Goal: Task Accomplishment & Management: Manage account settings

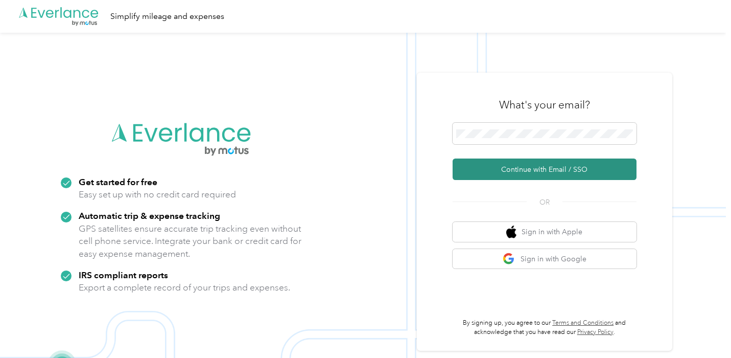
click at [542, 169] on button "Continue with Email / SSO" at bounding box center [545, 168] width 184 height 21
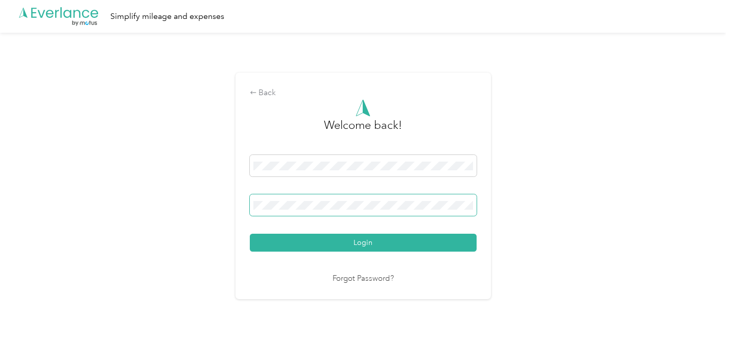
click at [360, 198] on span at bounding box center [363, 204] width 227 height 21
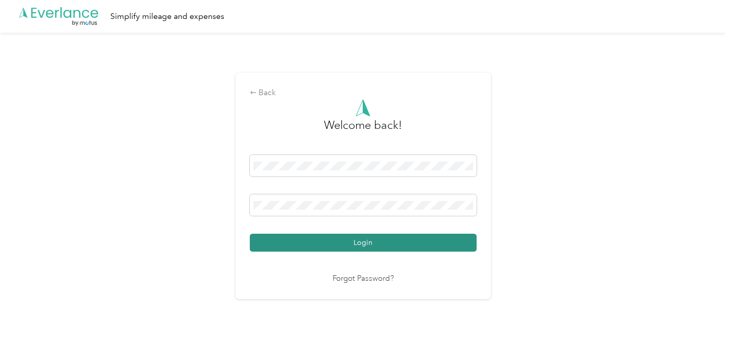
click at [345, 241] on button "Login" at bounding box center [363, 243] width 227 height 18
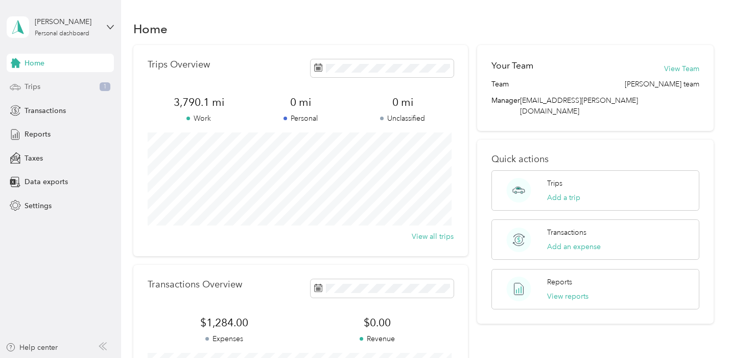
click at [37, 85] on span "Trips" at bounding box center [33, 86] width 16 height 11
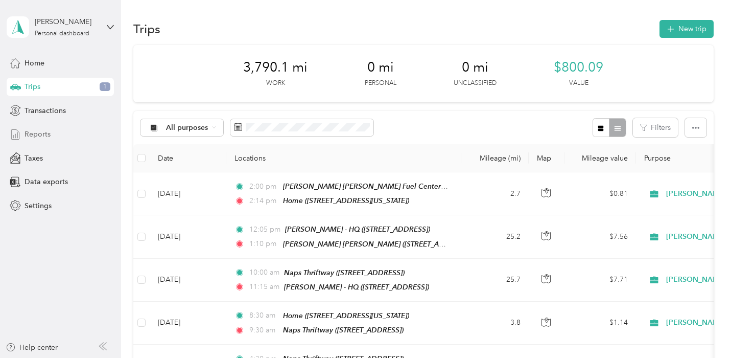
click at [25, 135] on span "Reports" at bounding box center [38, 134] width 26 height 11
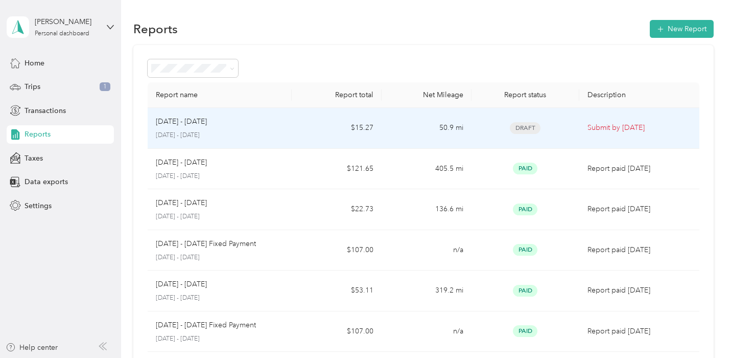
click at [179, 125] on p "[DATE] - [DATE]" at bounding box center [181, 121] width 51 height 11
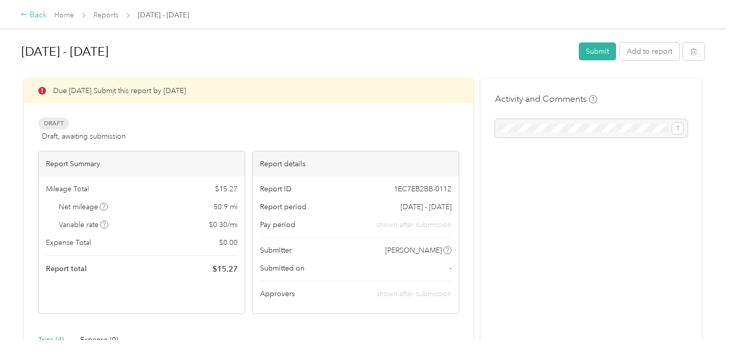
click at [26, 16] on icon at bounding box center [23, 14] width 7 height 7
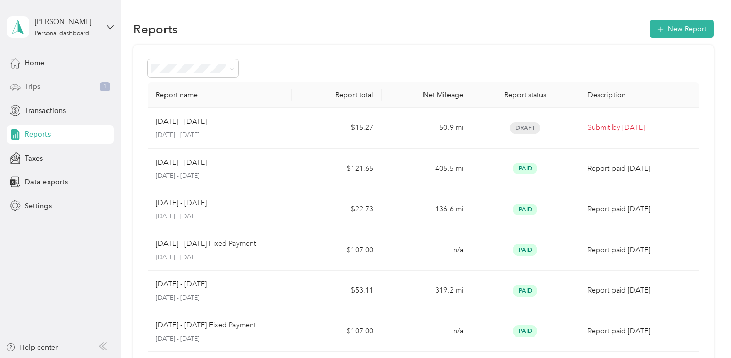
click at [32, 87] on span "Trips" at bounding box center [33, 86] width 16 height 11
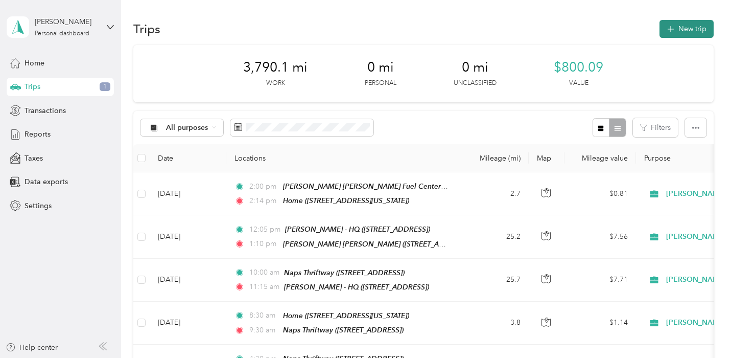
click at [686, 29] on button "New trip" at bounding box center [687, 29] width 54 height 18
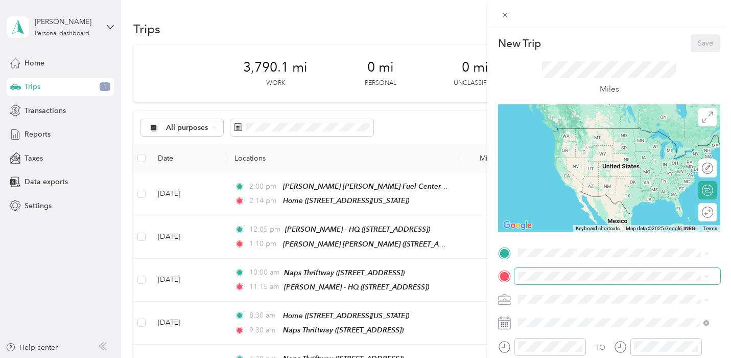
scroll to position [51, 0]
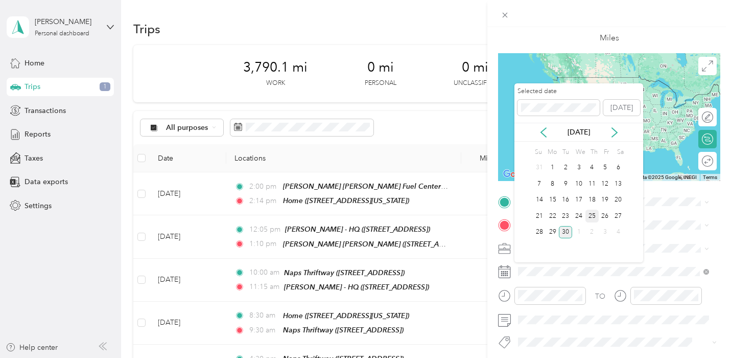
click at [592, 215] on div "25" at bounding box center [592, 216] width 13 height 13
click at [568, 214] on div "23" at bounding box center [565, 216] width 13 height 13
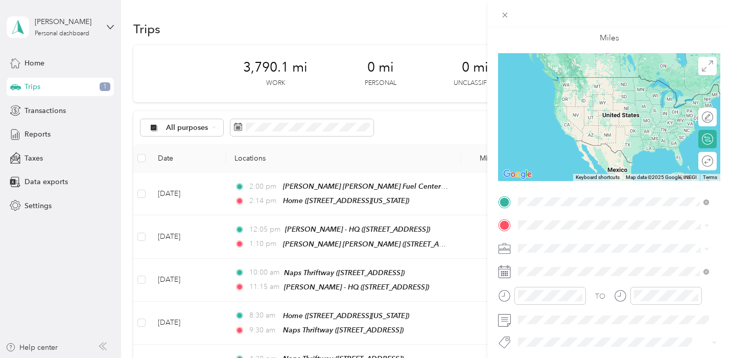
click at [556, 254] on span "[STREET_ADDRESS][US_STATE]" at bounding box center [589, 253] width 102 height 9
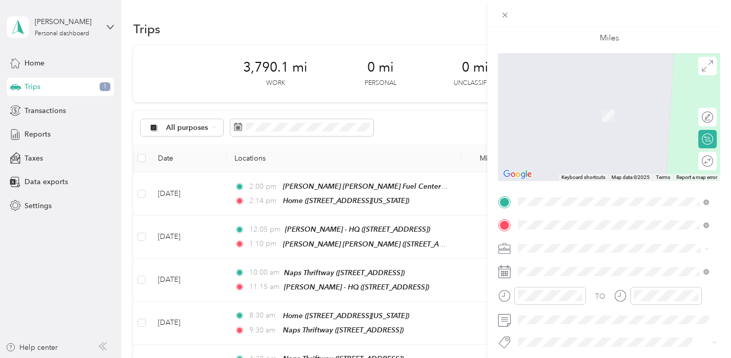
click at [571, 122] on span "[STREET_ADDRESS]" at bounding box center [570, 123] width 65 height 9
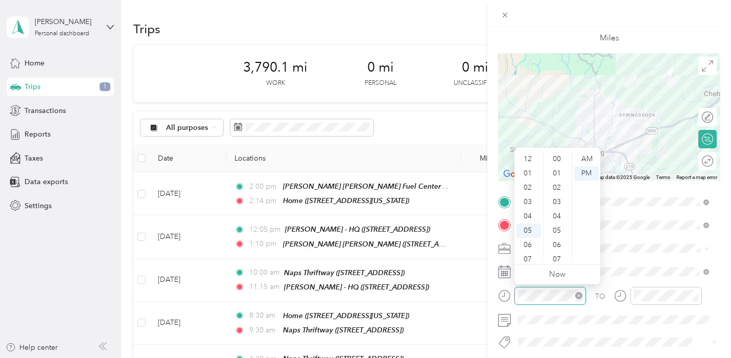
scroll to position [61, 0]
click at [529, 214] on div "08" at bounding box center [529, 212] width 25 height 14
click at [531, 223] on div "09" at bounding box center [529, 226] width 25 height 14
click at [556, 157] on div "00" at bounding box center [558, 159] width 25 height 14
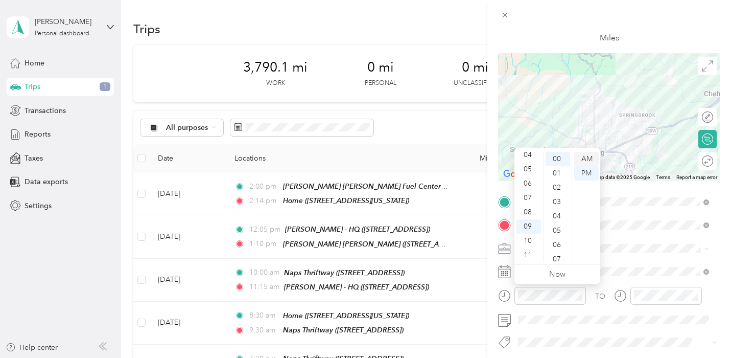
click at [592, 157] on div "AM" at bounding box center [586, 159] width 25 height 14
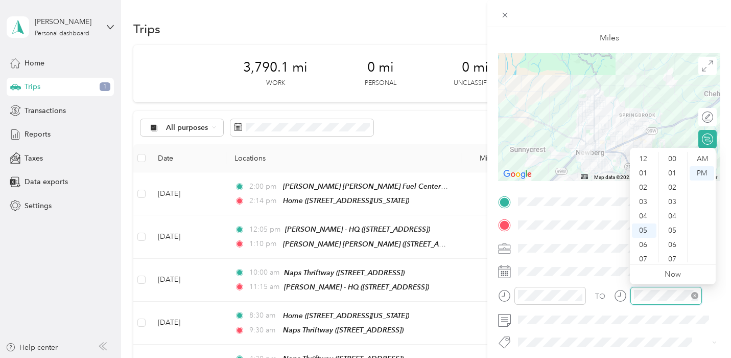
scroll to position [61, 0]
click at [647, 225] on div "09" at bounding box center [644, 226] width 25 height 14
click at [674, 252] on div "30" at bounding box center [673, 255] width 25 height 14
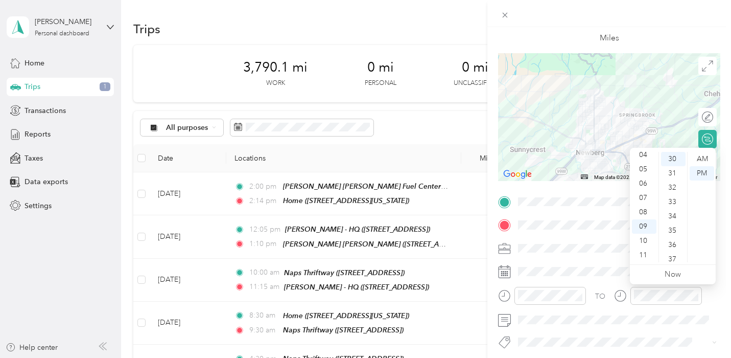
click at [592, 256] on div "TO Add photo" at bounding box center [609, 317] width 222 height 247
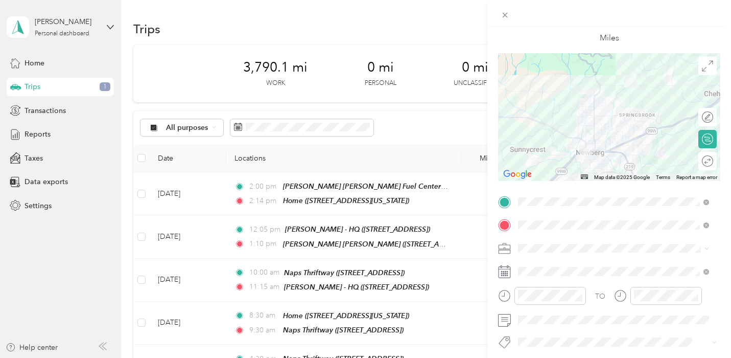
scroll to position [0, 0]
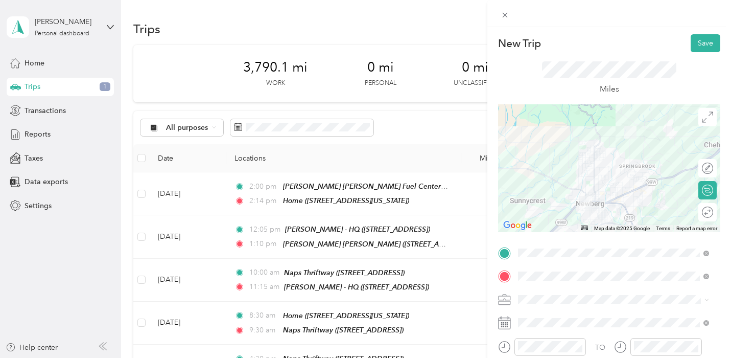
click at [701, 41] on button "Save" at bounding box center [706, 43] width 30 height 18
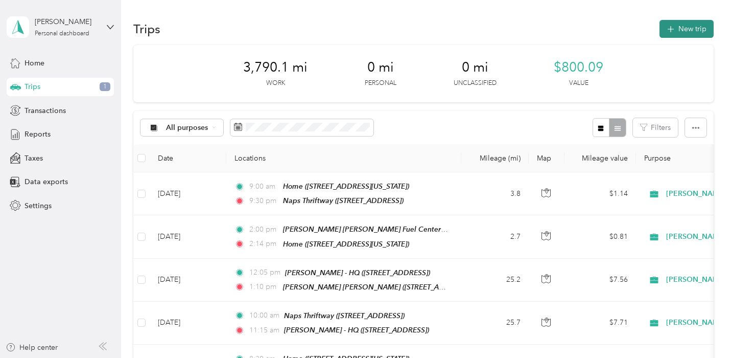
click at [682, 30] on button "New trip" at bounding box center [687, 29] width 54 height 18
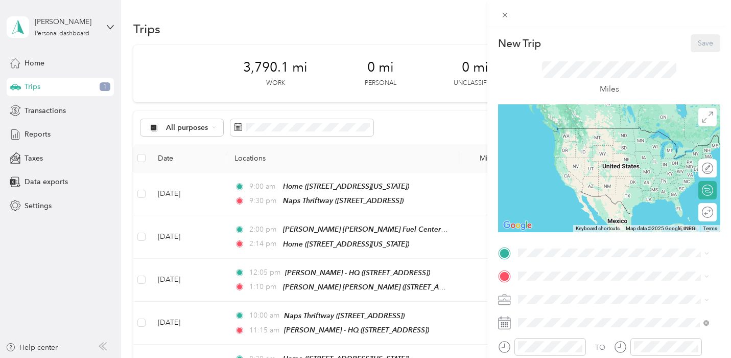
scroll to position [51, 0]
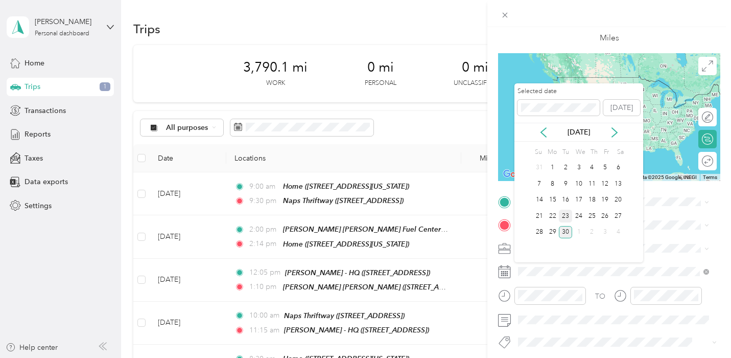
click at [568, 211] on div "23" at bounding box center [565, 216] width 13 height 13
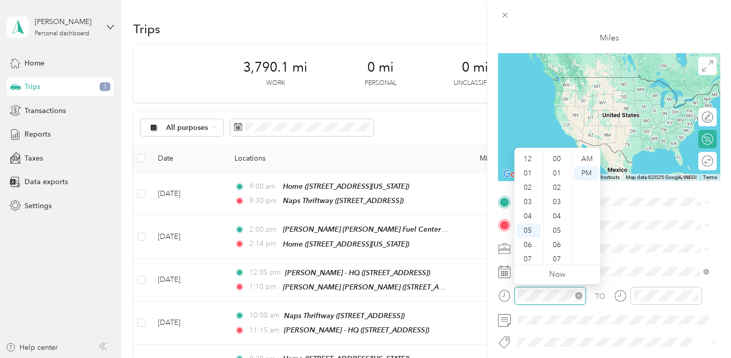
scroll to position [61, 0]
click at [533, 237] on div "10" at bounding box center [529, 241] width 25 height 14
click at [559, 157] on div "00" at bounding box center [558, 159] width 25 height 14
click at [586, 158] on div "AM" at bounding box center [586, 159] width 25 height 14
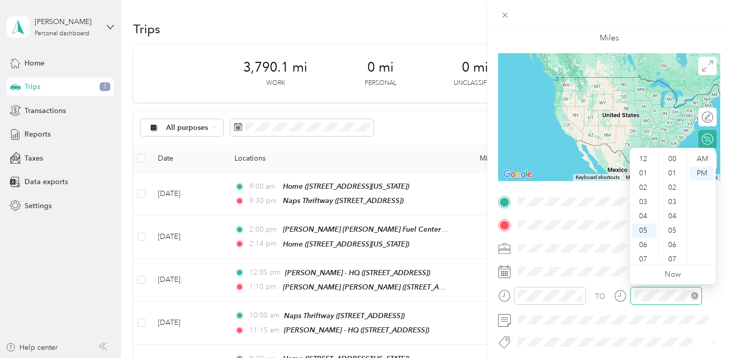
scroll to position [157, 0]
click at [644, 253] on div "11" at bounding box center [644, 255] width 25 height 14
click at [677, 157] on div "00" at bounding box center [673, 159] width 25 height 14
click at [701, 157] on div "AM" at bounding box center [702, 159] width 25 height 14
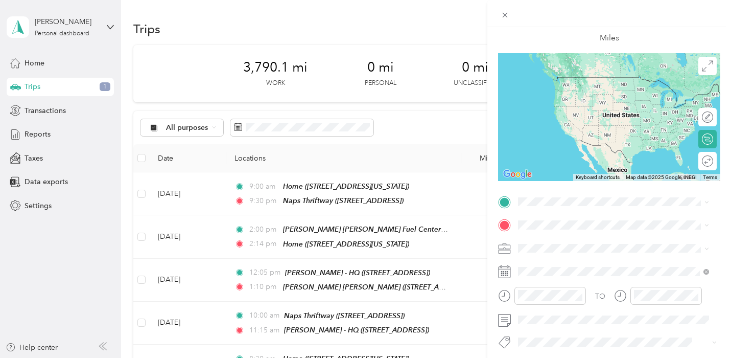
click at [583, 242] on strong "Naps Thriftway" at bounding box center [598, 242] width 51 height 9
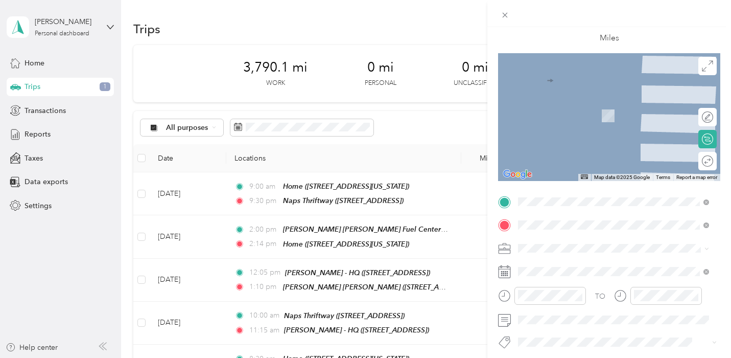
click at [571, 123] on div "TEAM Dollar Tree [STREET_ADDRESS]" at bounding box center [574, 112] width 73 height 25
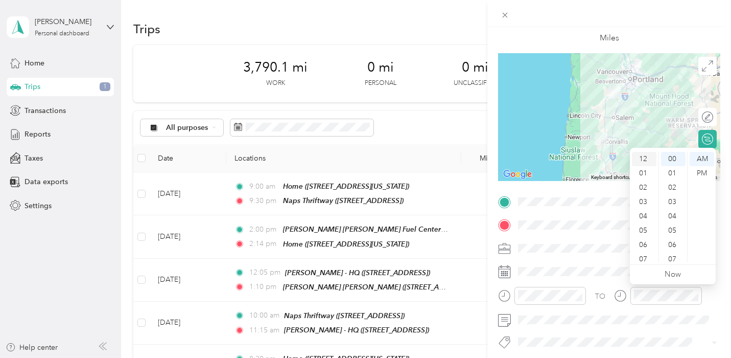
click at [645, 158] on div "12" at bounding box center [644, 159] width 25 height 14
click at [673, 159] on div "00" at bounding box center [673, 159] width 25 height 14
click at [704, 171] on div "PM" at bounding box center [702, 173] width 25 height 14
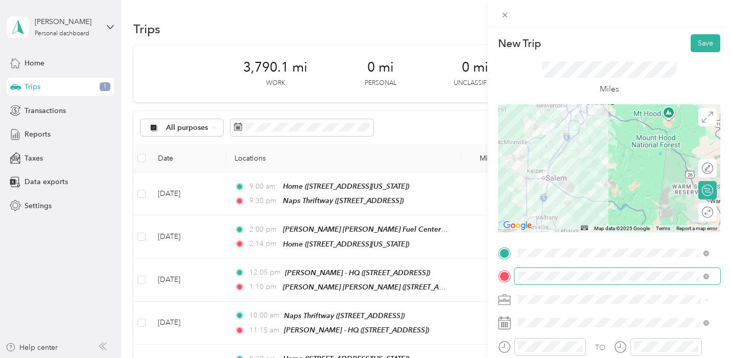
click at [703, 275] on span at bounding box center [704, 275] width 9 height 7
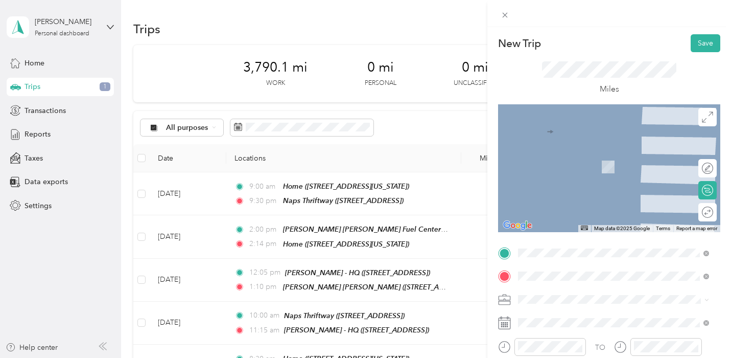
click at [575, 197] on span "[STREET_ADDRESS]" at bounding box center [570, 199] width 65 height 9
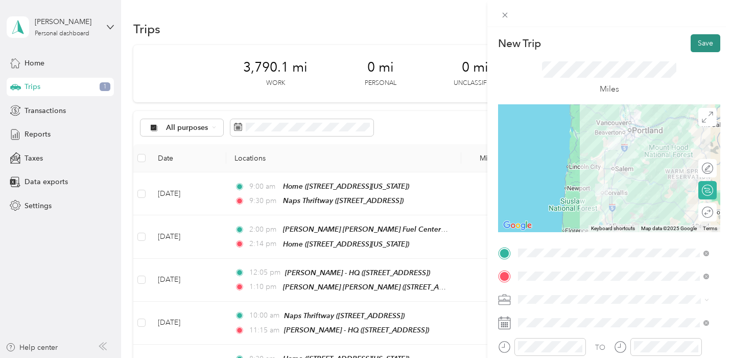
click at [695, 41] on button "Save" at bounding box center [706, 43] width 30 height 18
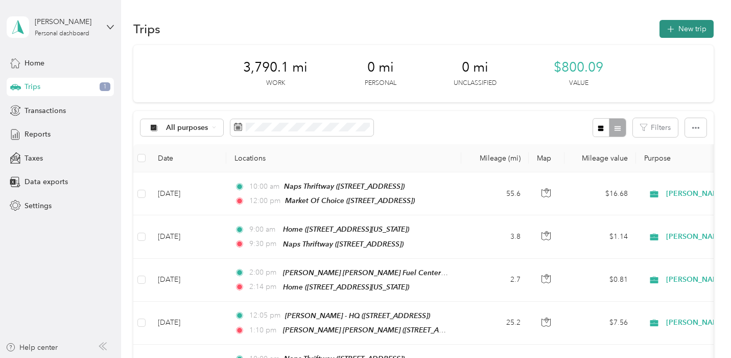
click at [695, 27] on button "New trip" at bounding box center [687, 29] width 54 height 18
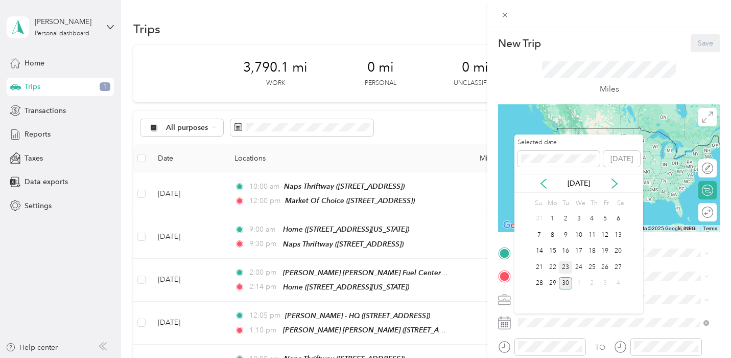
click at [568, 262] on div "23" at bounding box center [565, 267] width 13 height 13
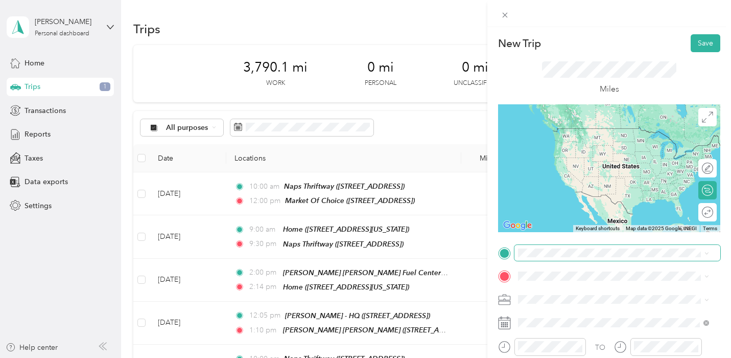
click at [563, 247] on span at bounding box center [618, 253] width 206 height 16
